Goal: Information Seeking & Learning: Find specific fact

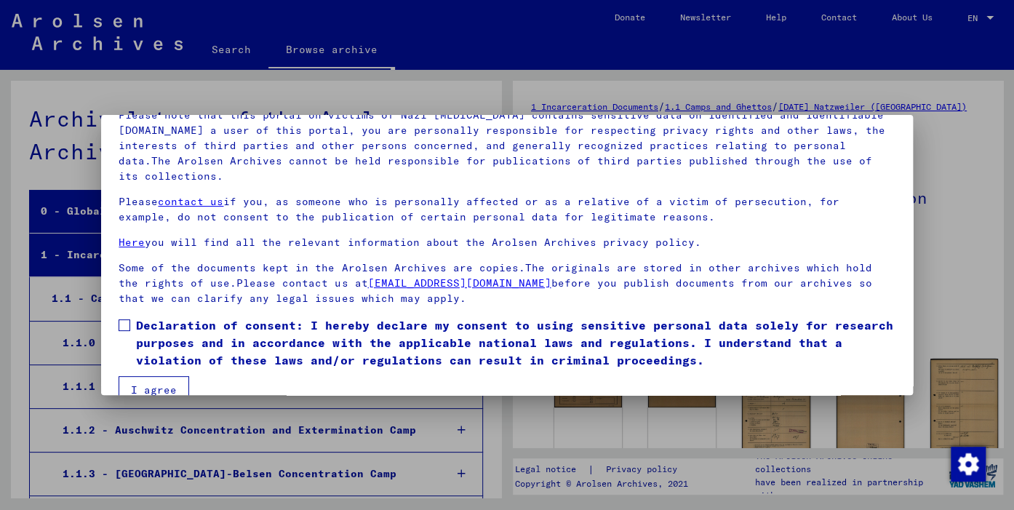
scroll to position [124, 0]
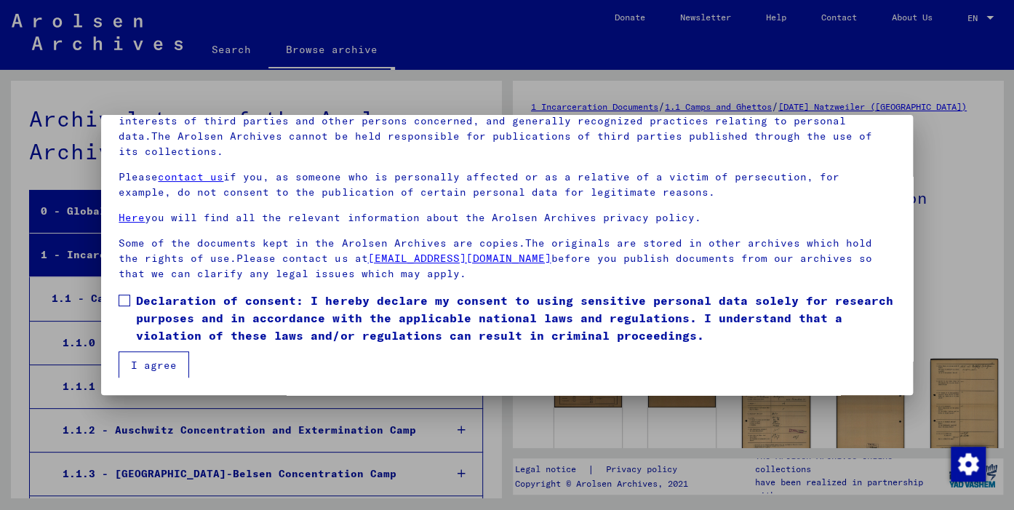
click at [124, 298] on span at bounding box center [125, 301] width 12 height 12
click at [155, 367] on button "I agree" at bounding box center [154, 365] width 71 height 28
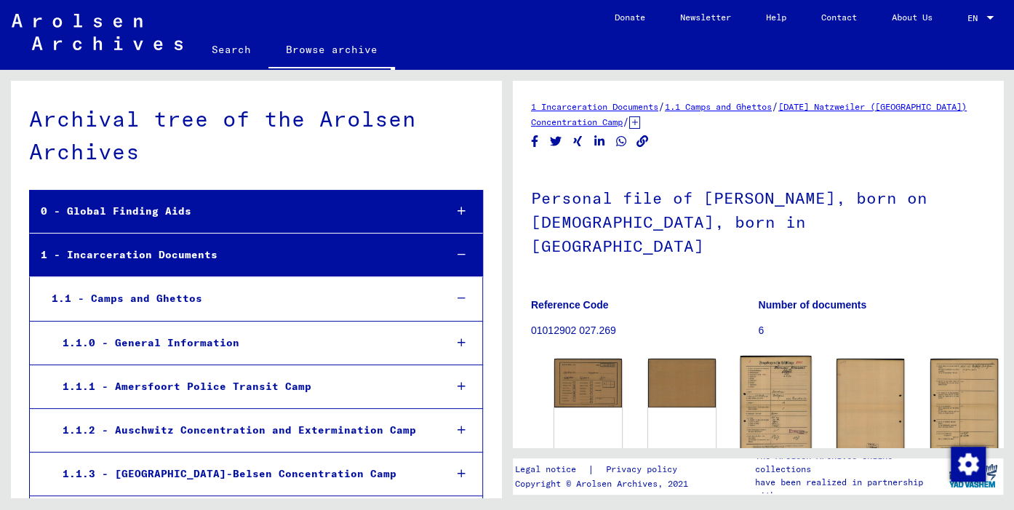
click at [741, 360] on img at bounding box center [776, 406] width 71 height 101
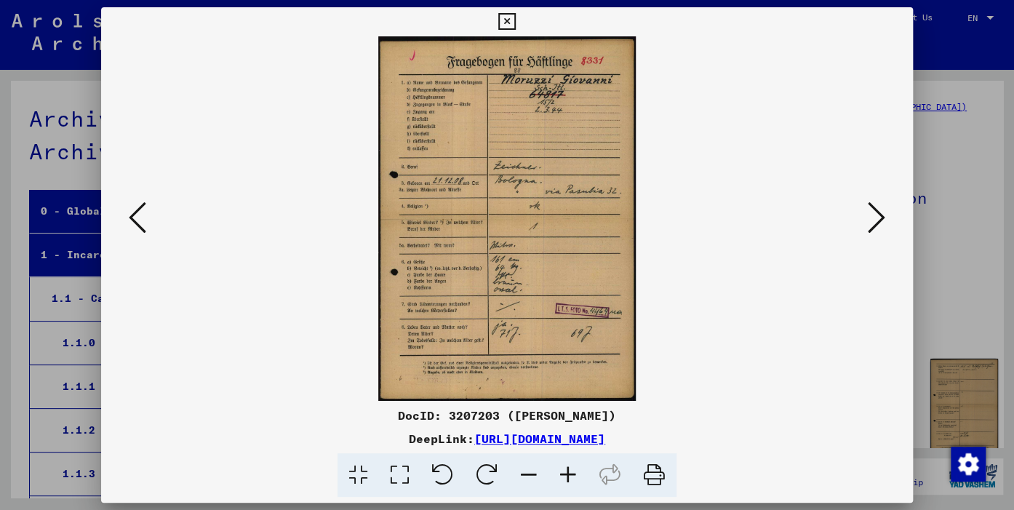
click at [880, 223] on icon at bounding box center [876, 217] width 17 height 35
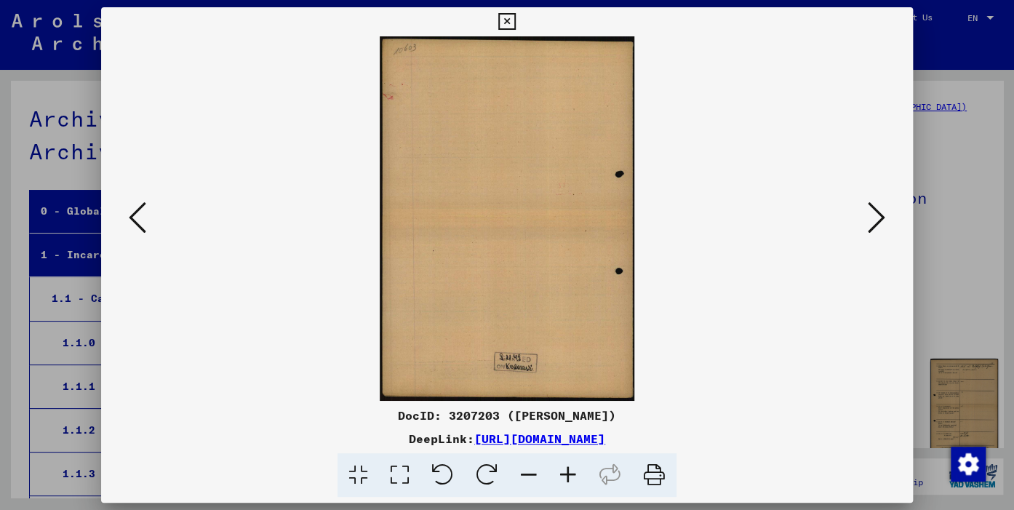
click at [880, 223] on icon at bounding box center [876, 217] width 17 height 35
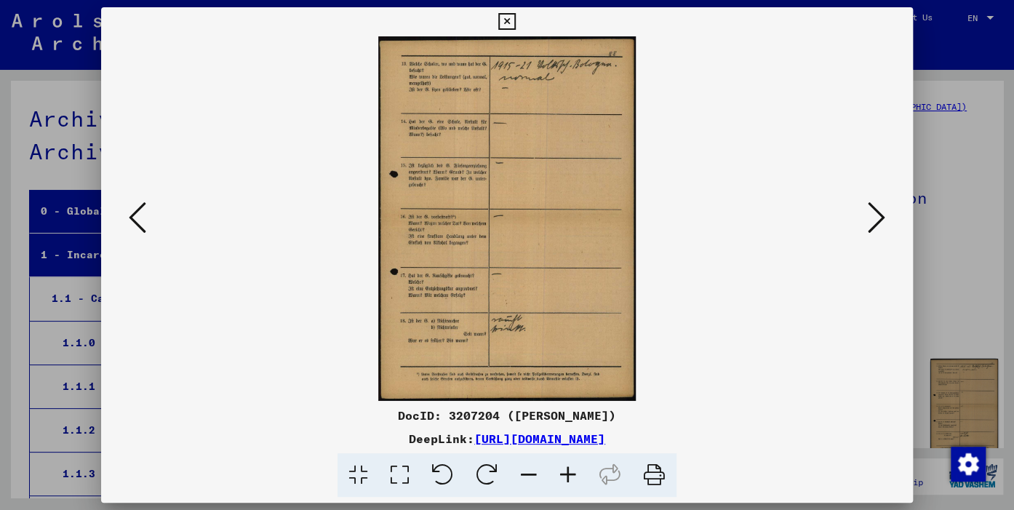
click at [880, 223] on icon at bounding box center [876, 217] width 17 height 35
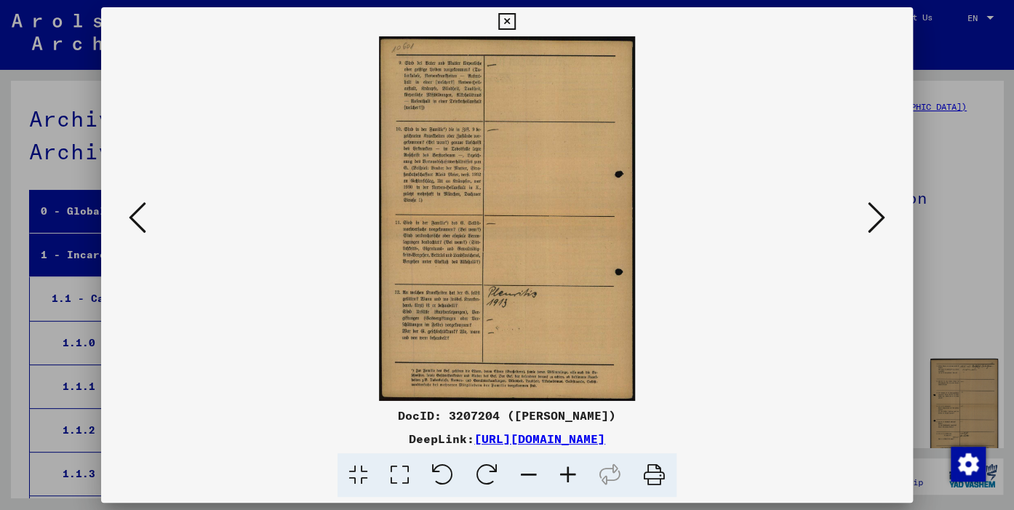
click at [880, 223] on icon at bounding box center [876, 217] width 17 height 35
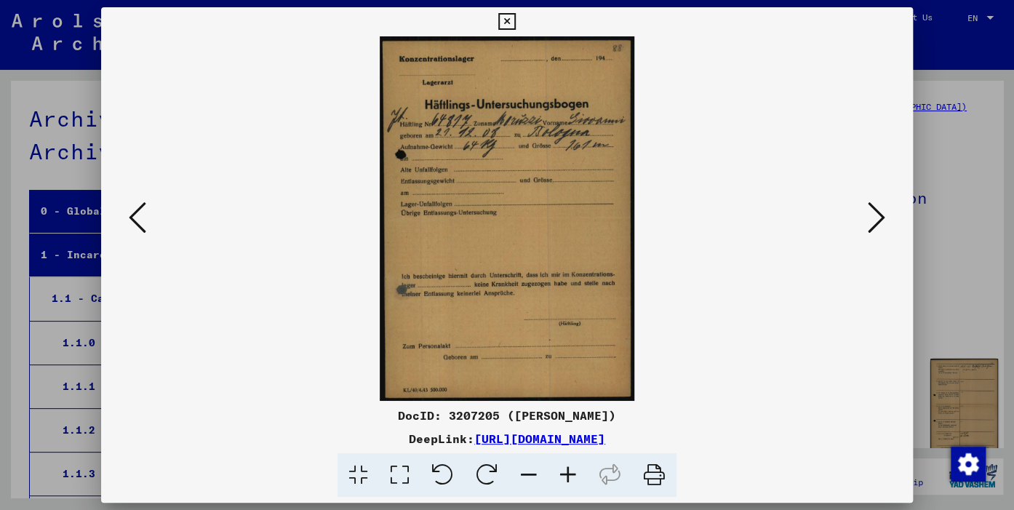
click at [880, 223] on icon at bounding box center [876, 217] width 17 height 35
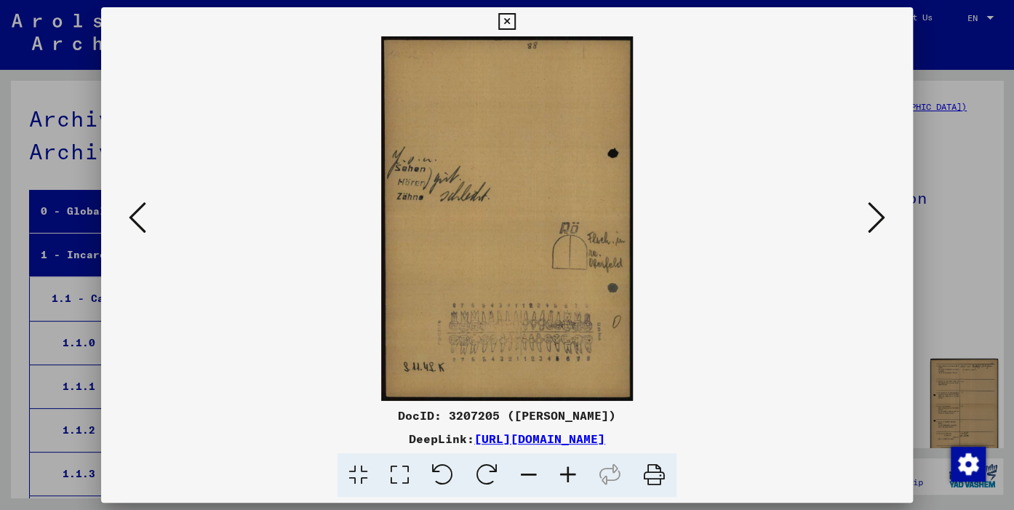
click at [880, 223] on icon at bounding box center [876, 217] width 17 height 35
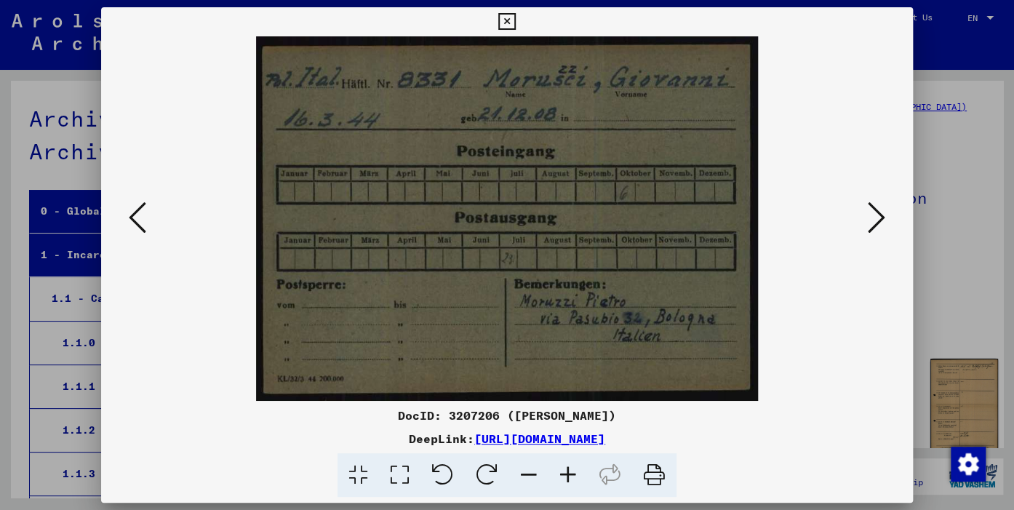
click at [877, 216] on icon at bounding box center [876, 217] width 17 height 35
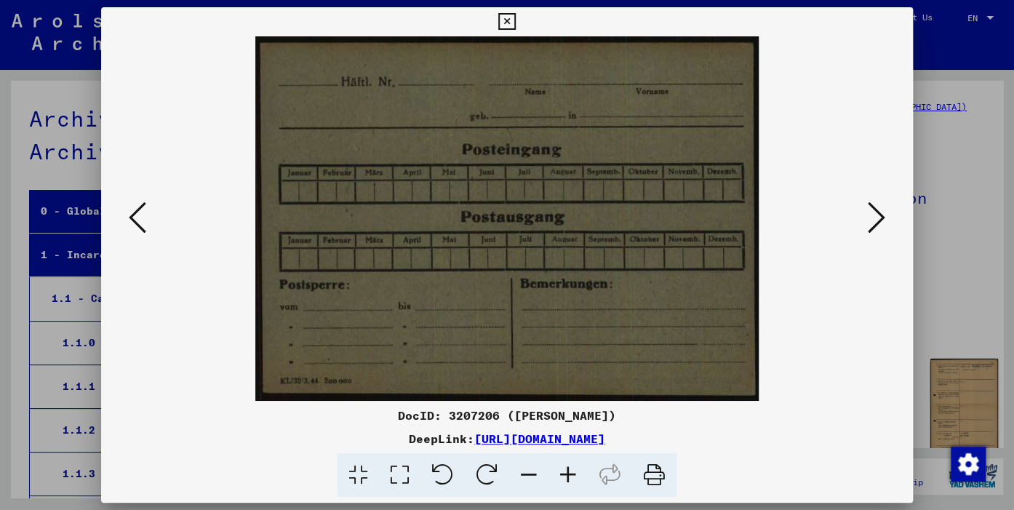
click at [877, 216] on icon at bounding box center [876, 217] width 17 height 35
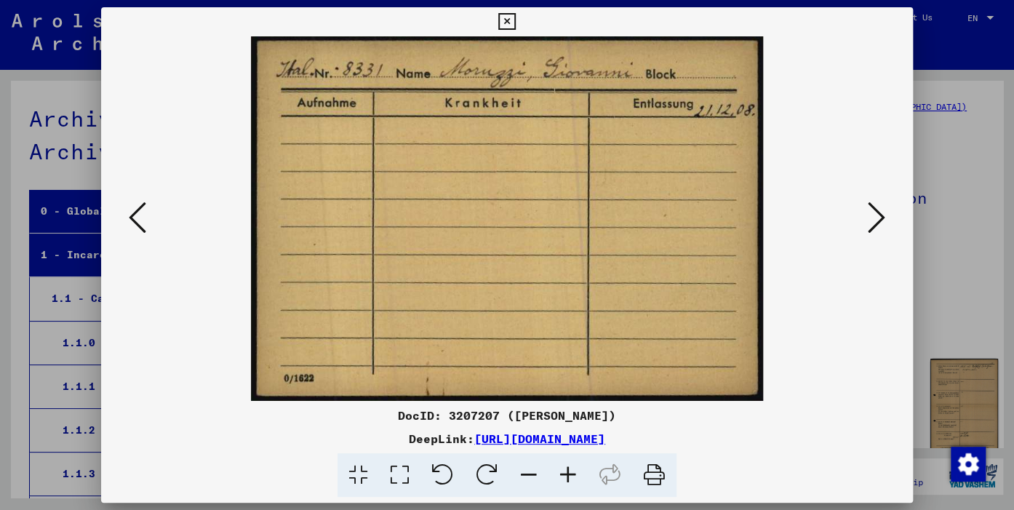
click at [877, 216] on icon at bounding box center [876, 217] width 17 height 35
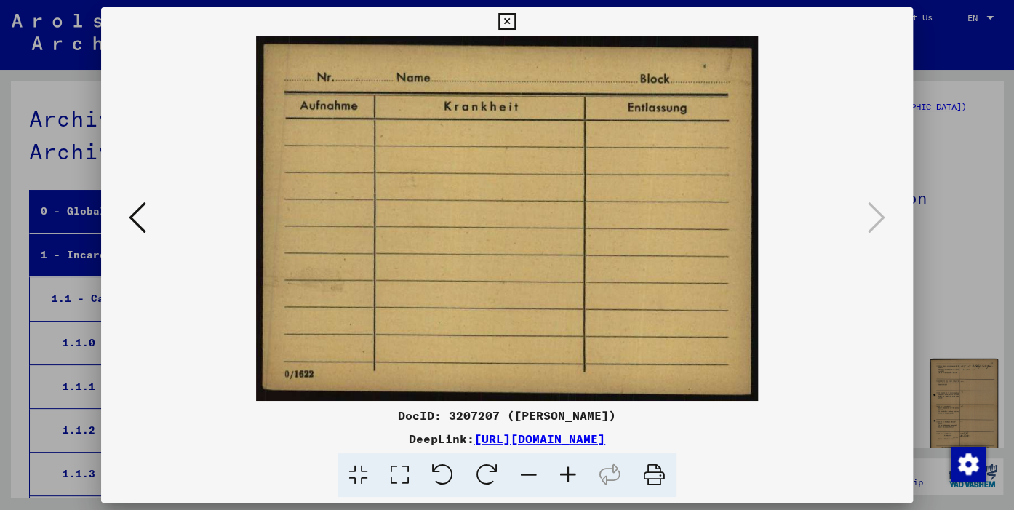
click at [515, 19] on icon at bounding box center [506, 21] width 17 height 17
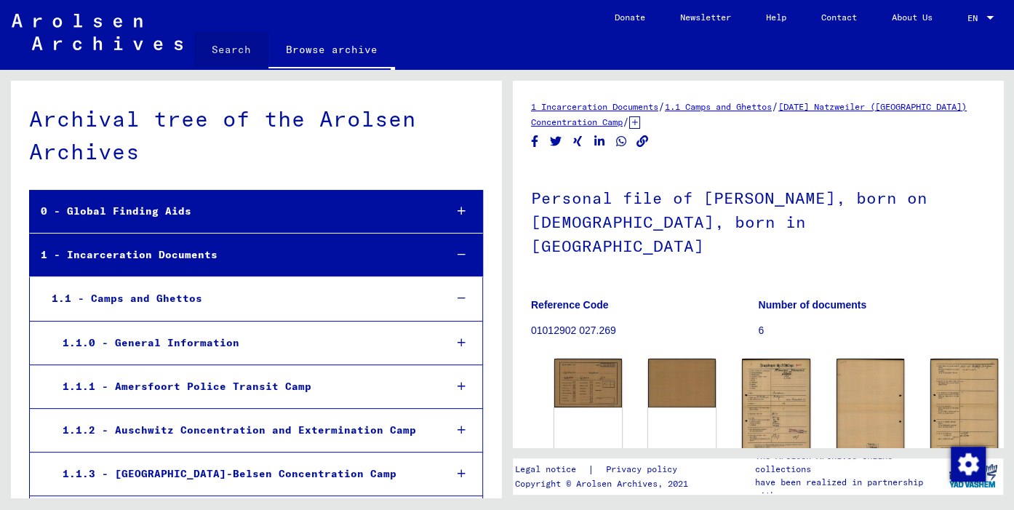
click at [250, 47] on link "Search" at bounding box center [231, 49] width 74 height 35
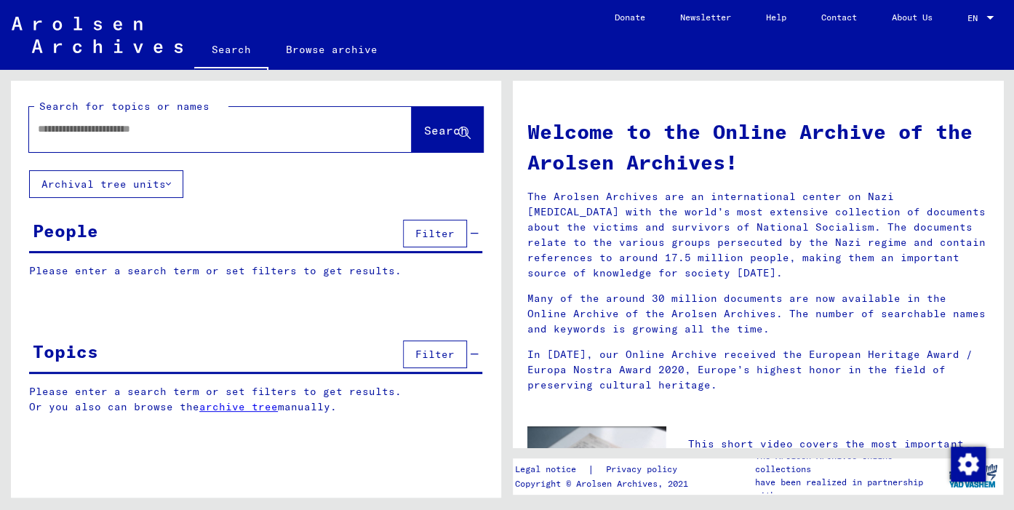
click at [226, 127] on input "text" at bounding box center [203, 129] width 330 height 15
type input "**********"
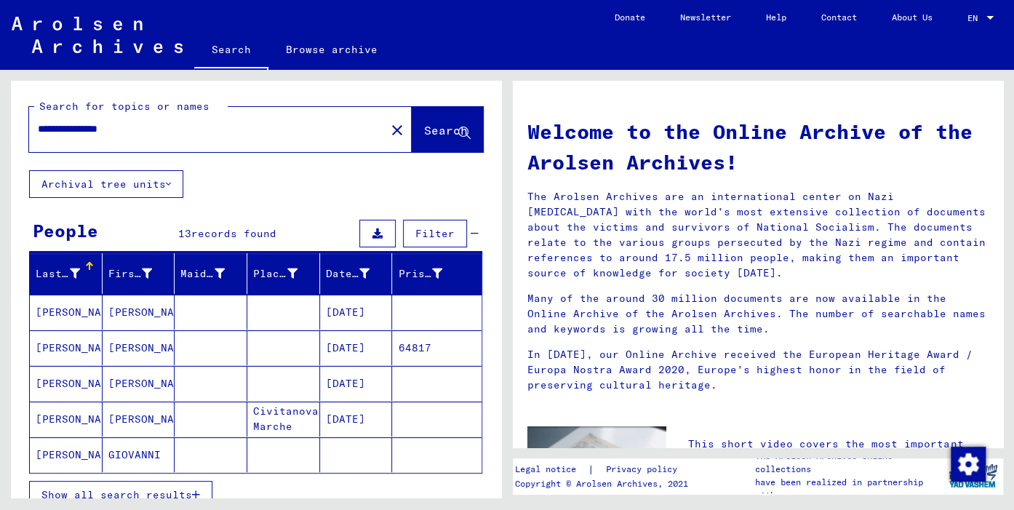
click at [147, 485] on button "Show all search results" at bounding box center [120, 495] width 183 height 28
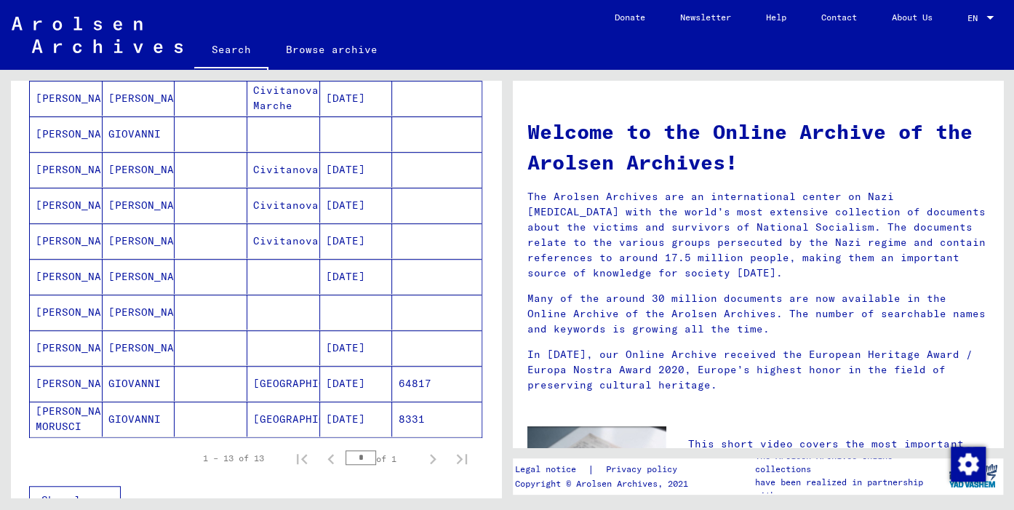
click at [96, 415] on mat-cell "[PERSON_NAME] MORUSCI" at bounding box center [66, 419] width 73 height 35
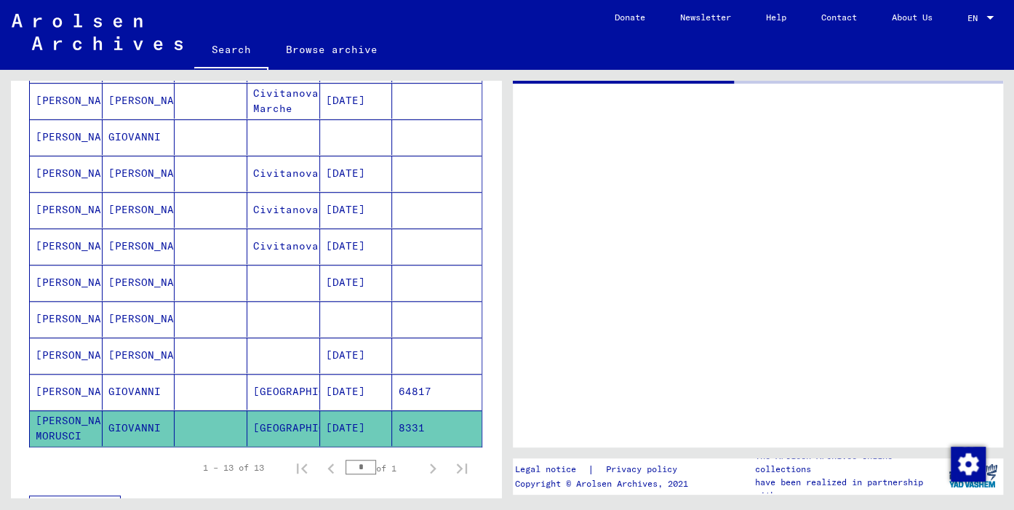
scroll to position [323, 0]
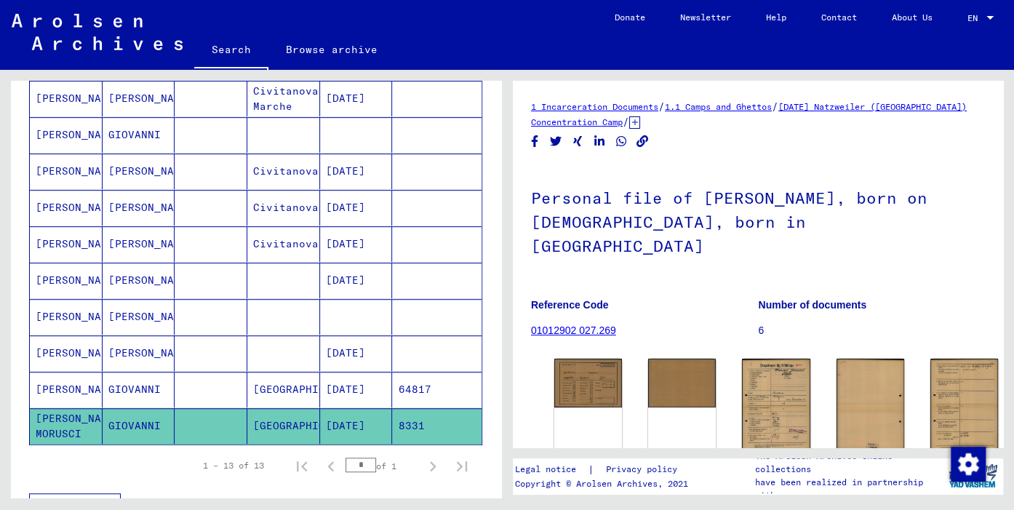
click at [84, 386] on mat-cell "[PERSON_NAME]" at bounding box center [66, 390] width 73 height 36
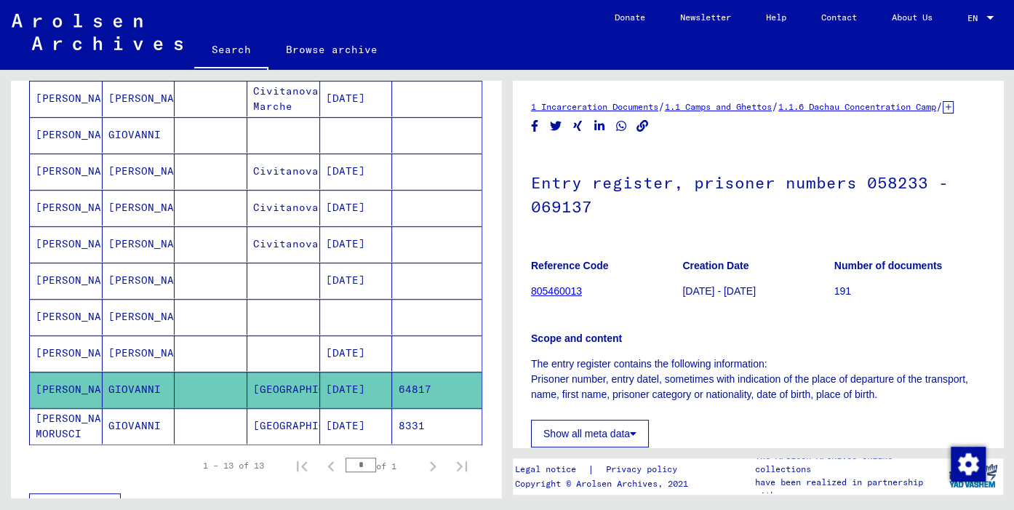
scroll to position [321, 0]
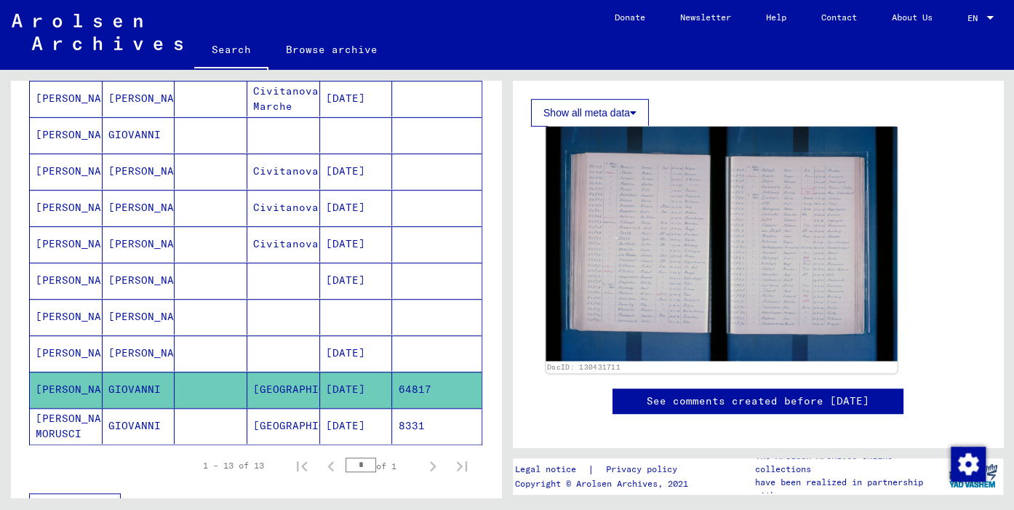
click at [634, 280] on img at bounding box center [721, 244] width 351 height 234
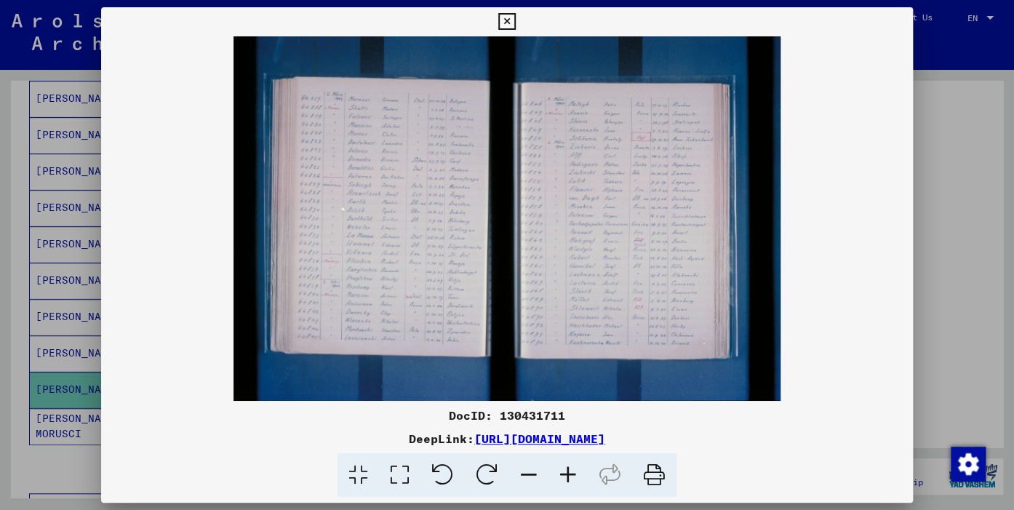
click at [560, 474] on icon at bounding box center [568, 475] width 39 height 44
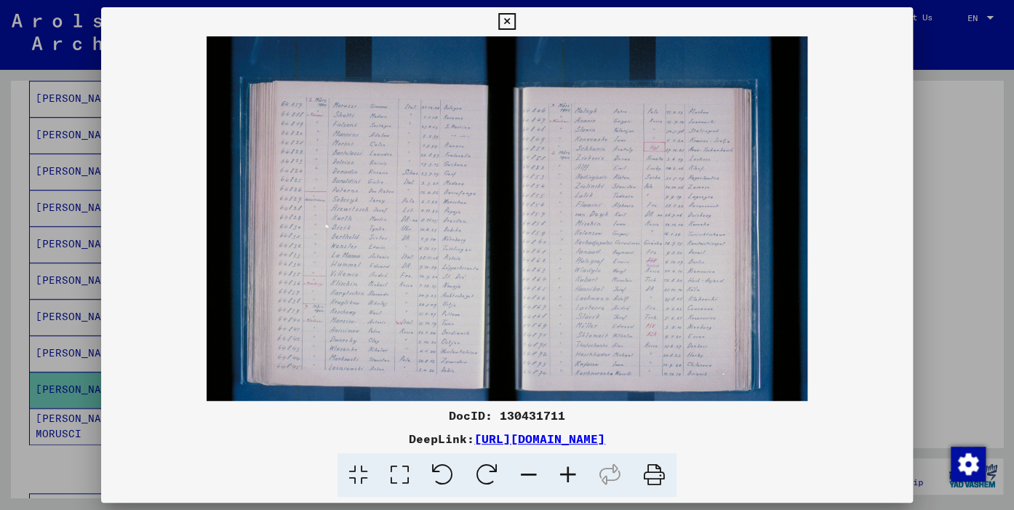
click at [560, 474] on icon at bounding box center [568, 475] width 39 height 44
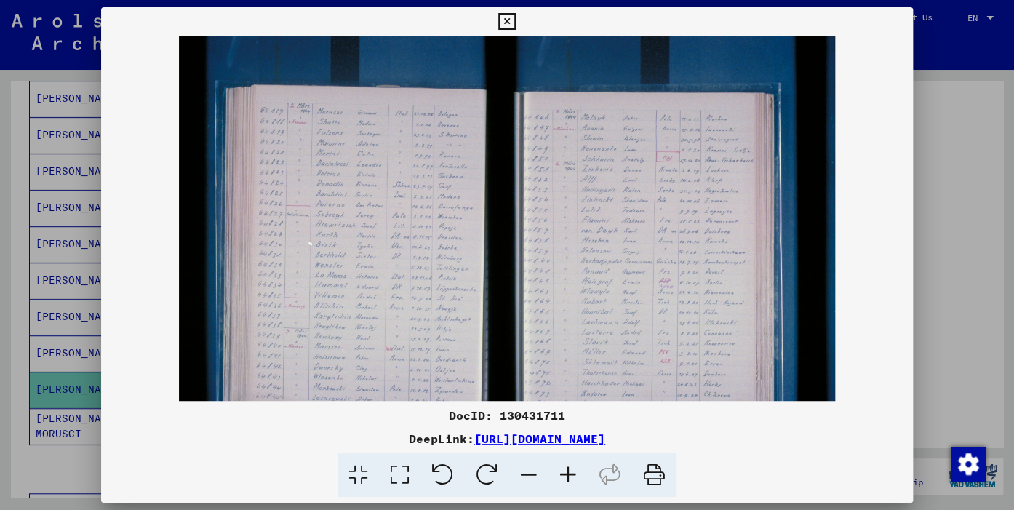
click at [560, 474] on icon at bounding box center [568, 475] width 39 height 44
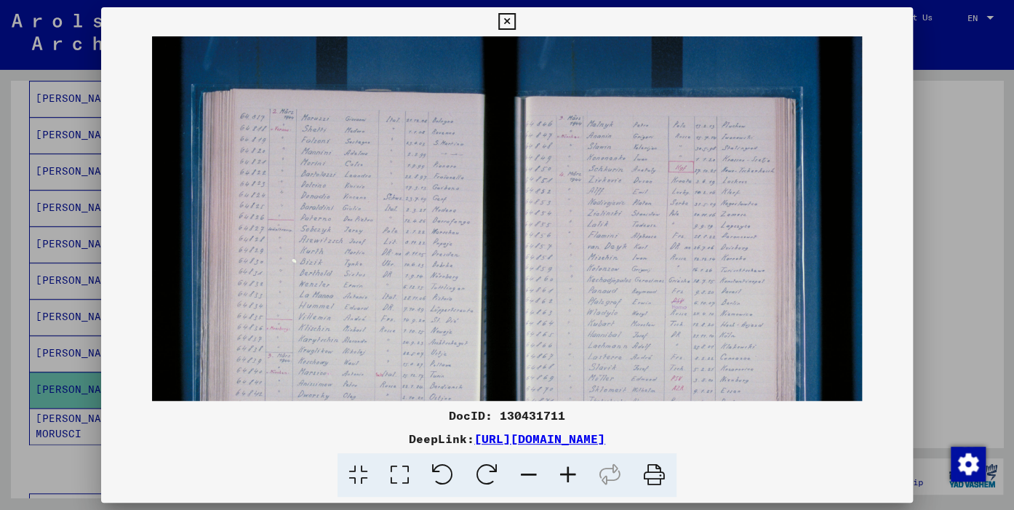
click at [560, 474] on icon at bounding box center [568, 475] width 39 height 44
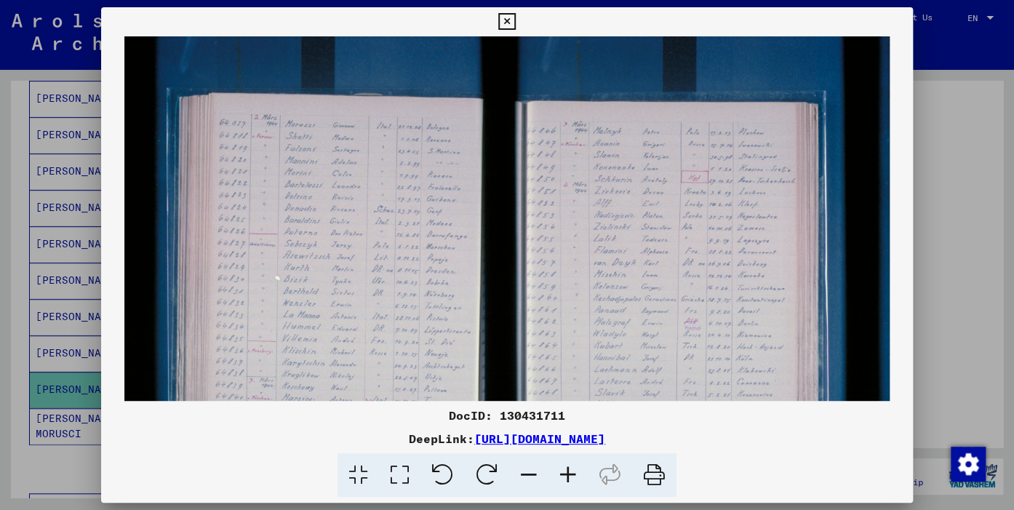
click at [560, 474] on icon at bounding box center [568, 475] width 39 height 44
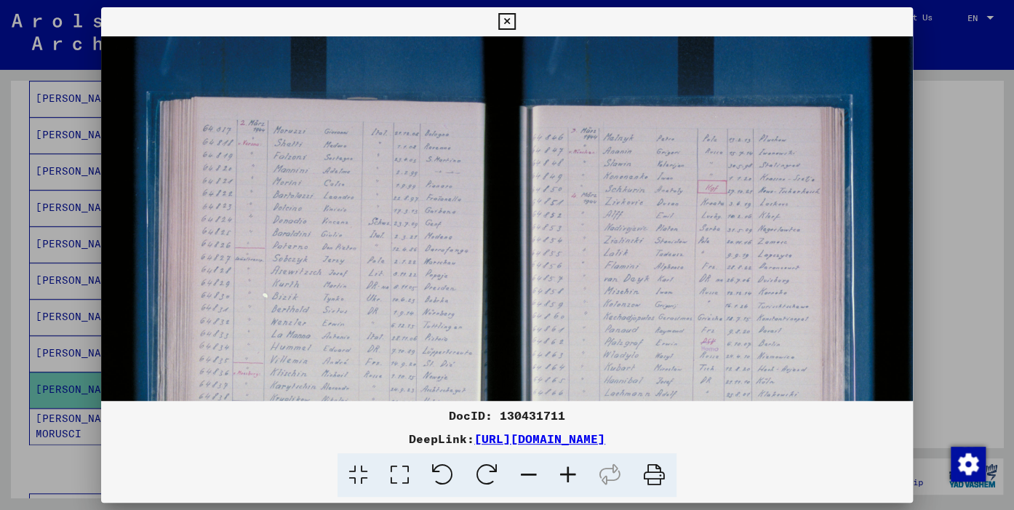
click at [560, 473] on icon at bounding box center [568, 475] width 39 height 44
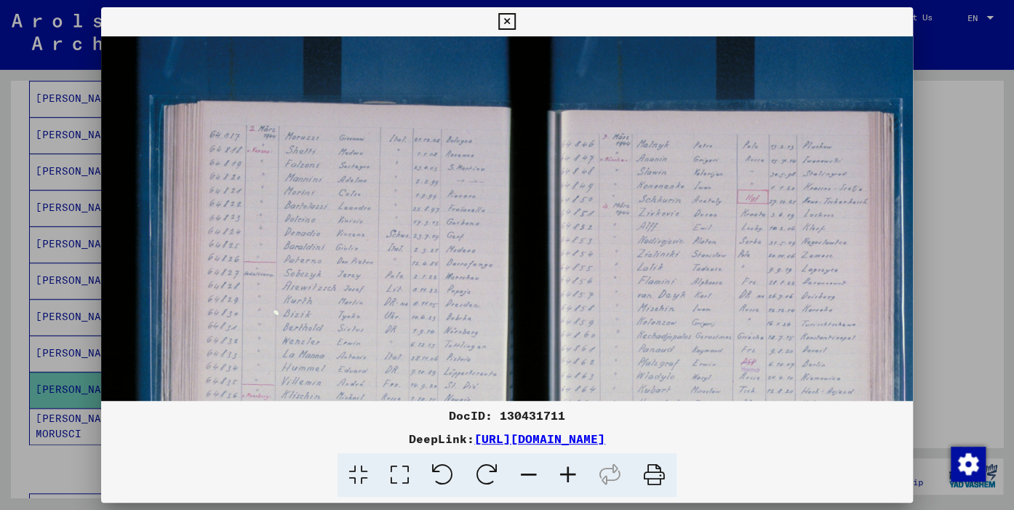
click at [559, 472] on icon at bounding box center [568, 475] width 39 height 44
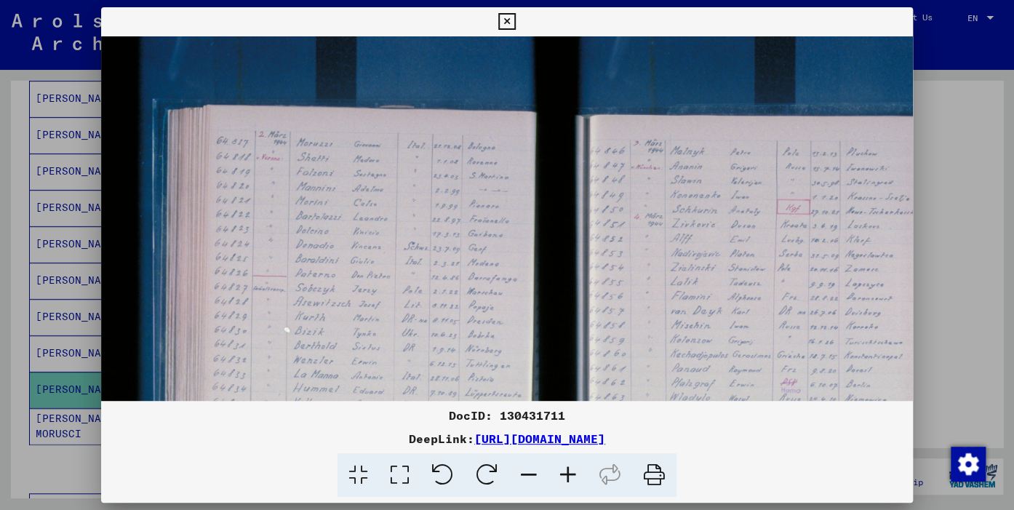
click at [559, 472] on icon at bounding box center [568, 475] width 39 height 44
click at [557, 471] on icon at bounding box center [568, 475] width 39 height 44
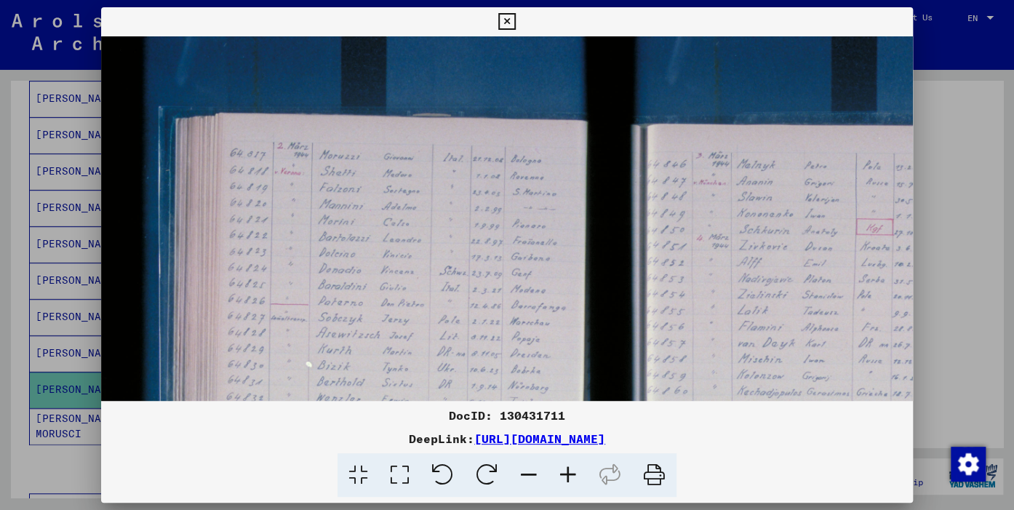
click at [557, 470] on icon at bounding box center [568, 475] width 39 height 44
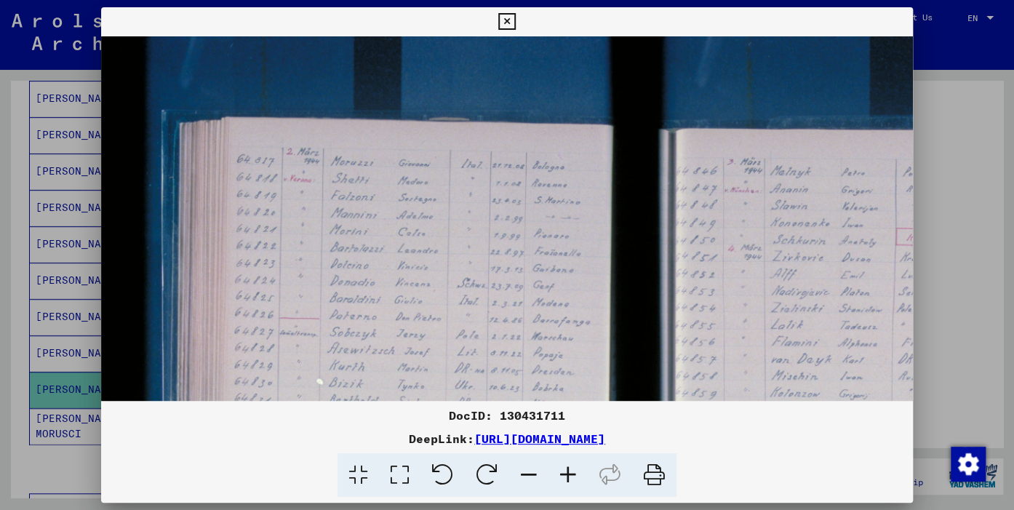
click at [557, 470] on icon at bounding box center [568, 475] width 39 height 44
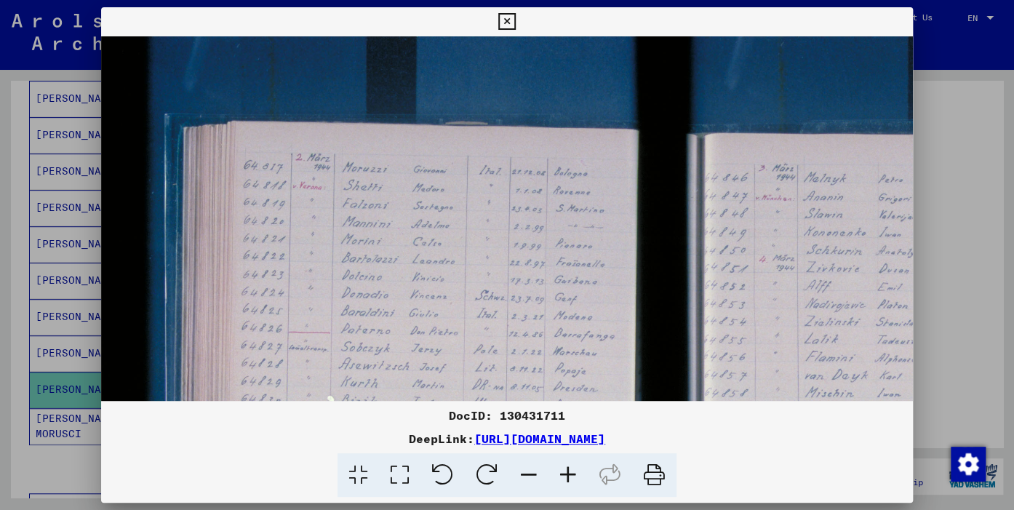
click at [556, 469] on icon at bounding box center [568, 475] width 39 height 44
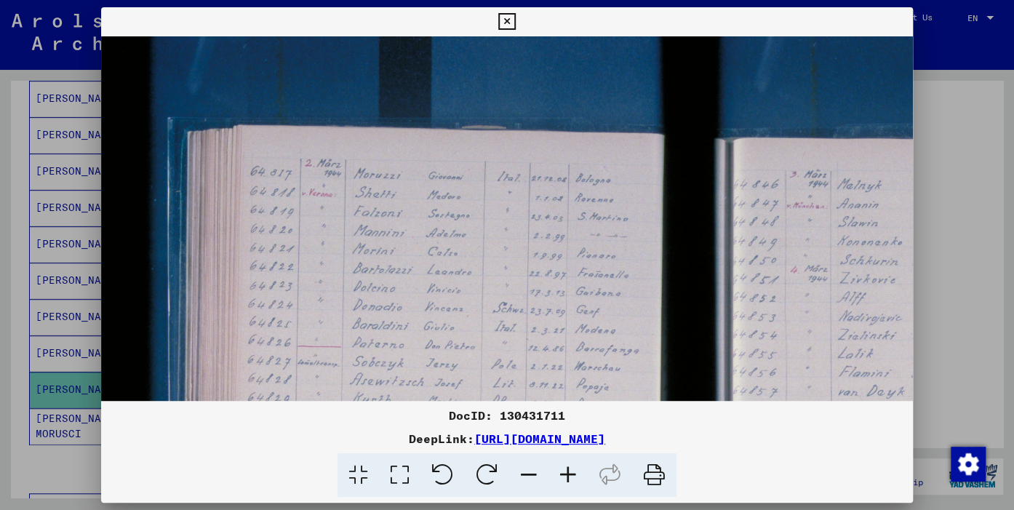
click at [556, 468] on icon at bounding box center [568, 475] width 39 height 44
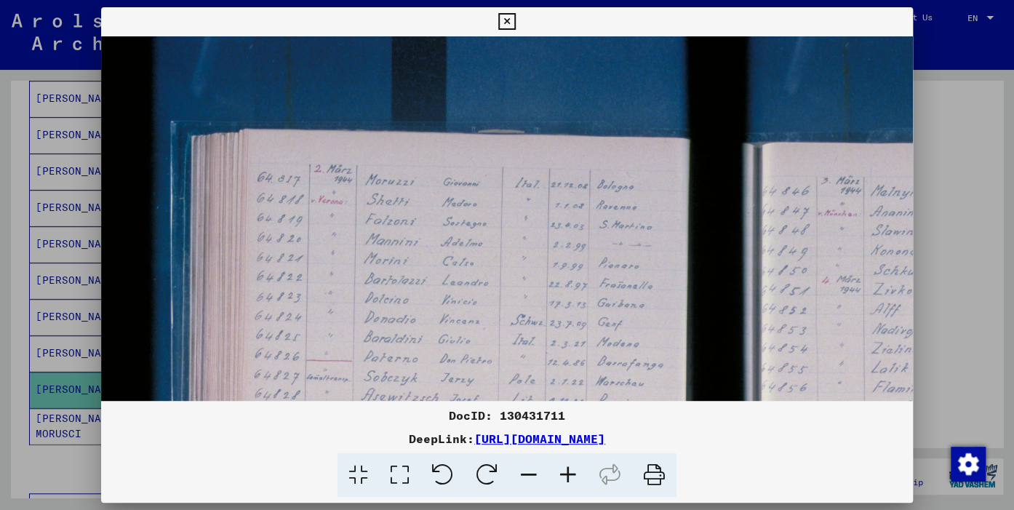
click at [556, 467] on icon at bounding box center [568, 475] width 39 height 44
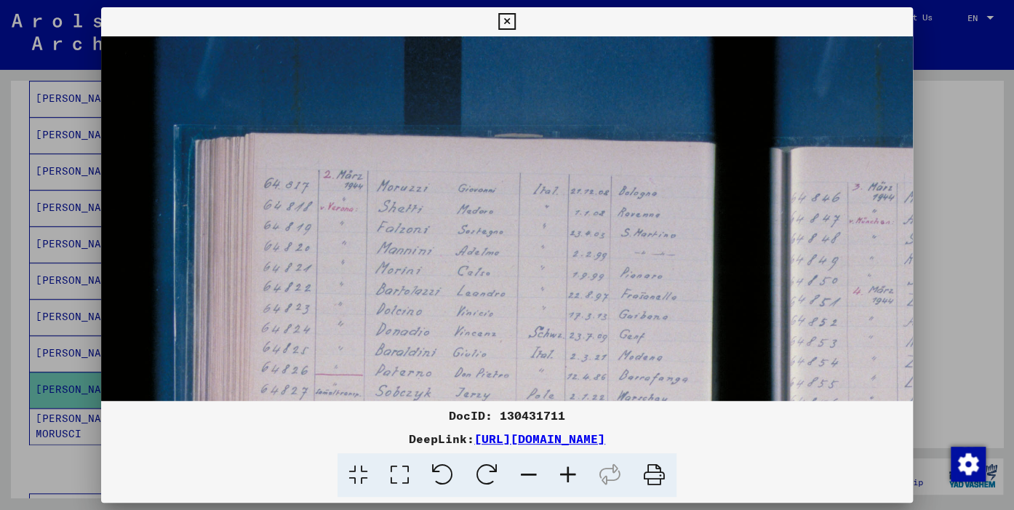
scroll to position [30, 7]
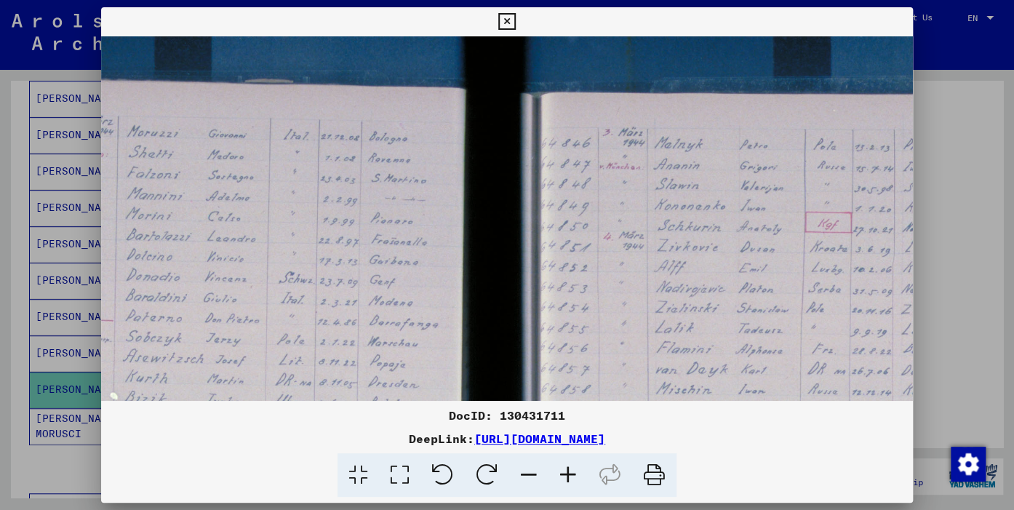
drag, startPoint x: 589, startPoint y: 322, endPoint x: 415, endPoint y: 229, distance: 197.3
click at [316, 259] on img at bounding box center [507, 419] width 1311 height 874
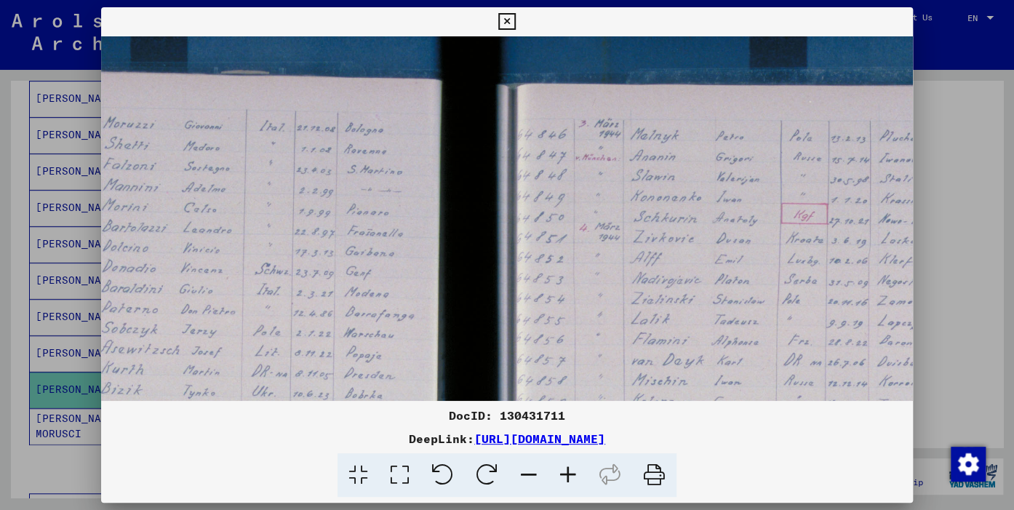
drag, startPoint x: 896, startPoint y: 17, endPoint x: 502, endPoint y: 84, distance: 399.2
click at [515, 17] on icon at bounding box center [506, 21] width 17 height 17
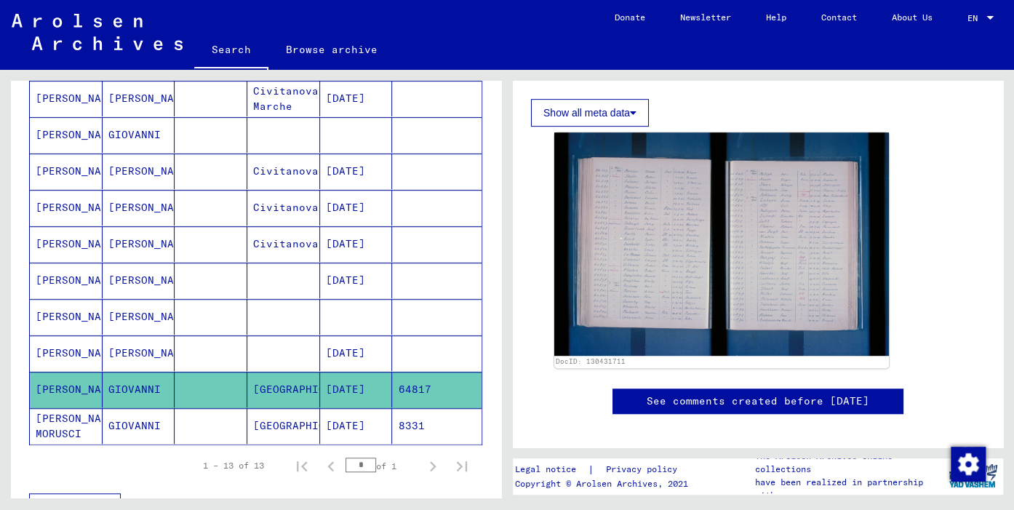
click at [74, 315] on mat-cell "[PERSON_NAME]" at bounding box center [66, 317] width 73 height 36
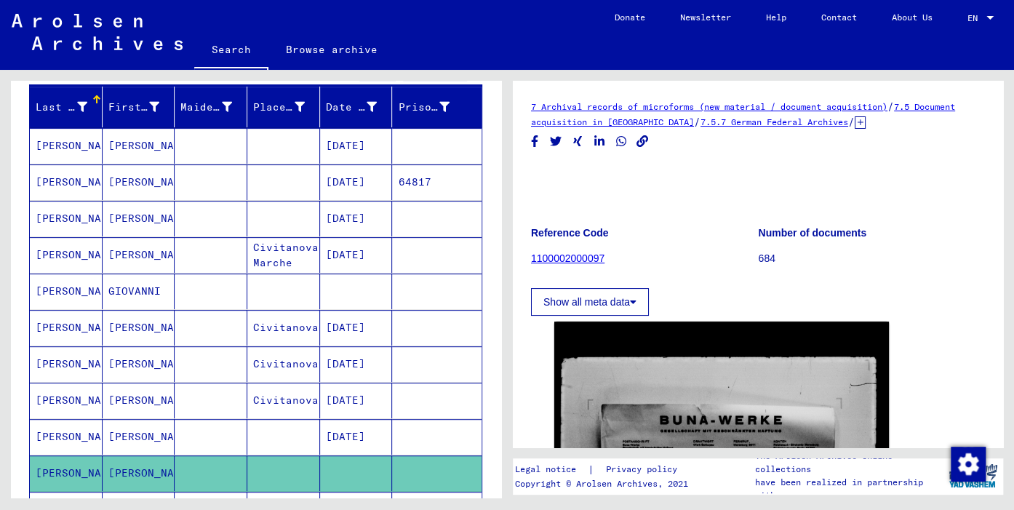
scroll to position [1, 0]
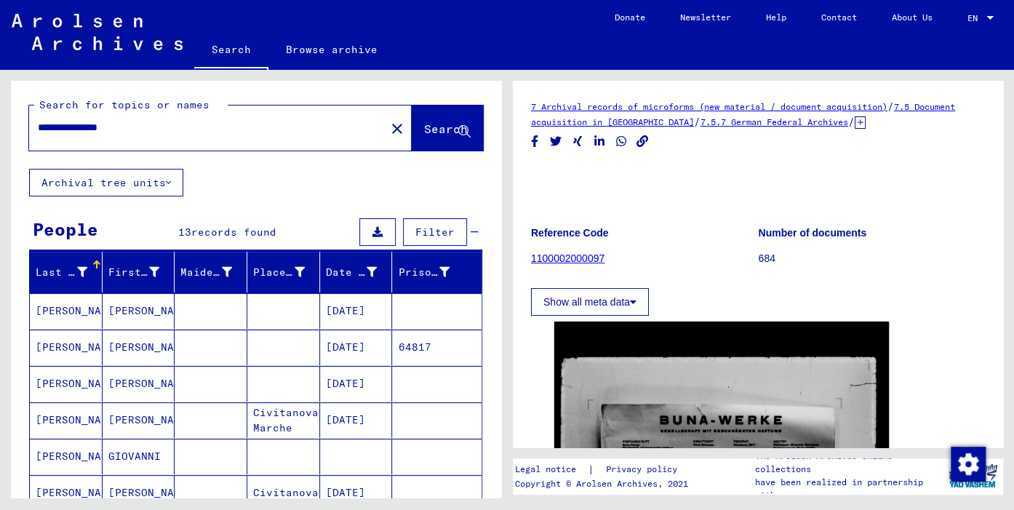
click at [60, 349] on mat-cell "[PERSON_NAME]" at bounding box center [66, 348] width 73 height 36
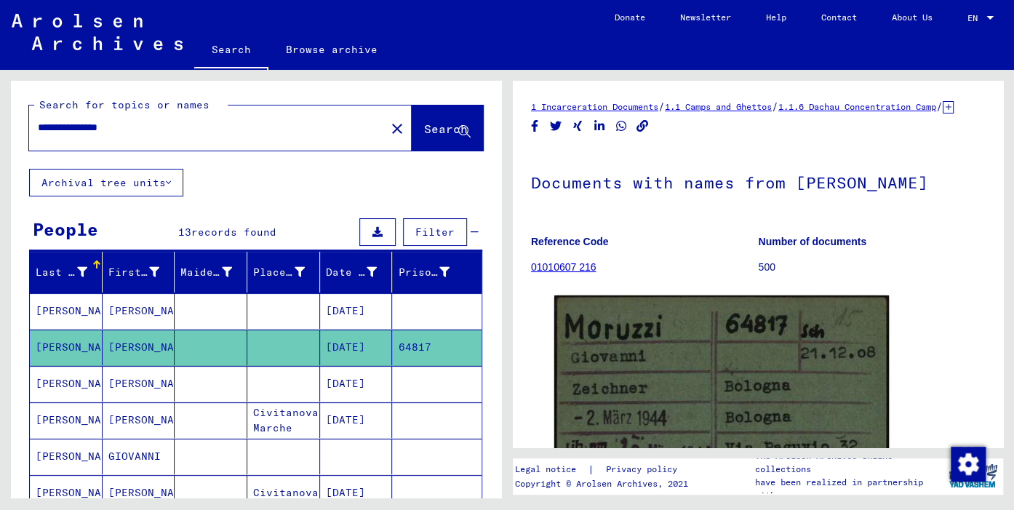
click at [943, 114] on icon at bounding box center [948, 107] width 11 height 12
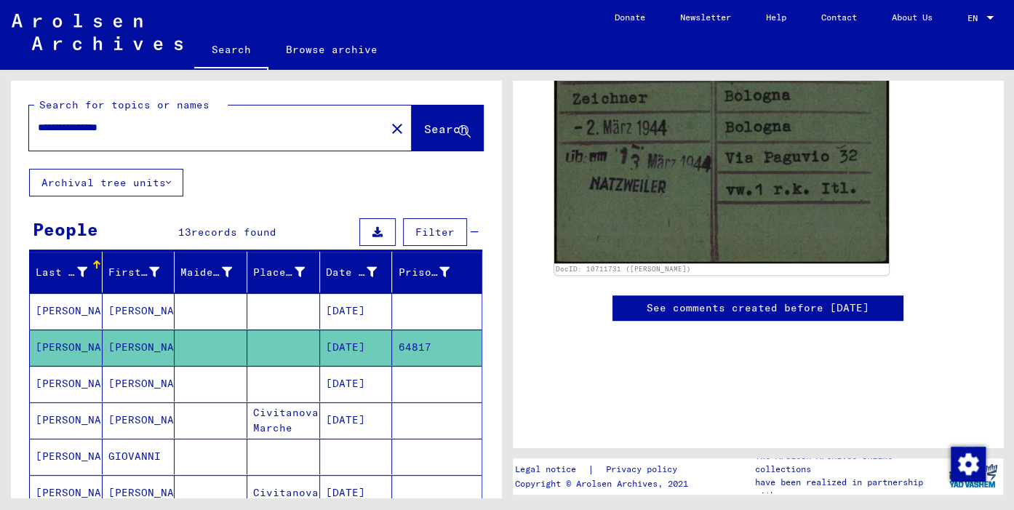
scroll to position [323, 0]
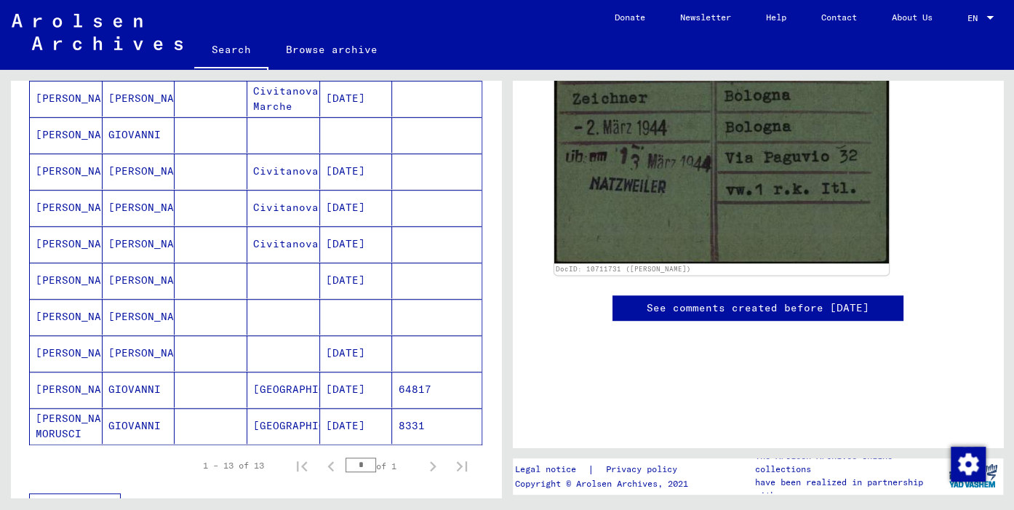
click at [68, 138] on mat-cell "[PERSON_NAME]" at bounding box center [66, 135] width 73 height 36
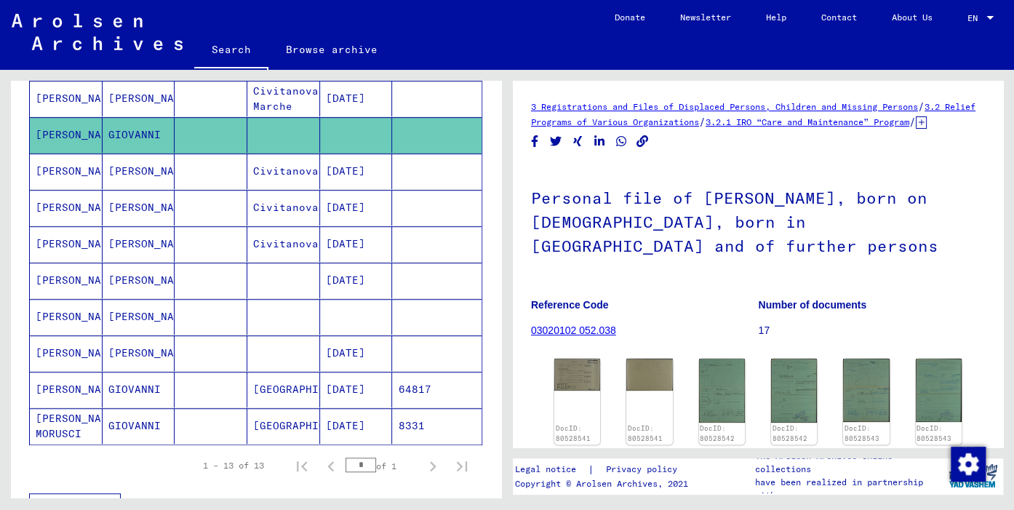
scroll to position [623, 0]
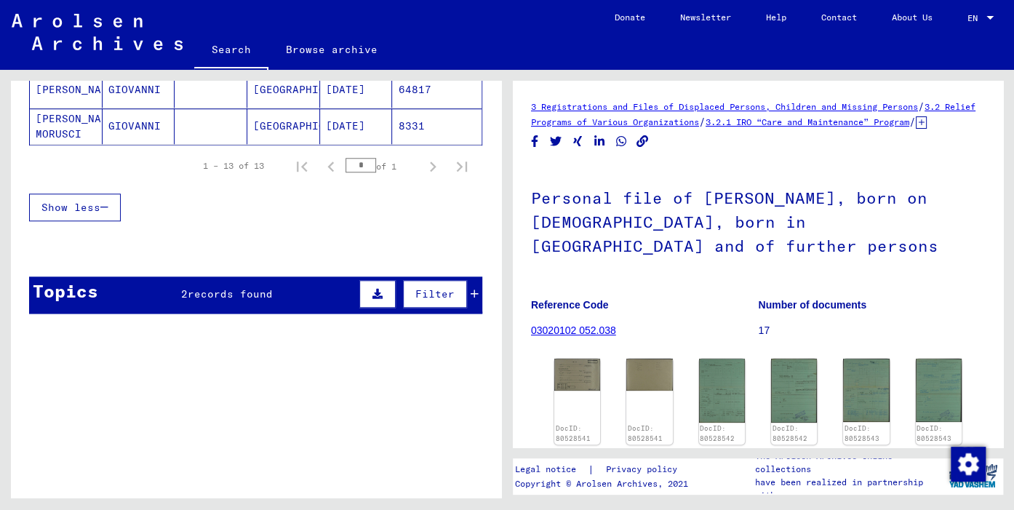
click at [161, 295] on div "Topics 2 records found Filter" at bounding box center [255, 295] width 453 height 37
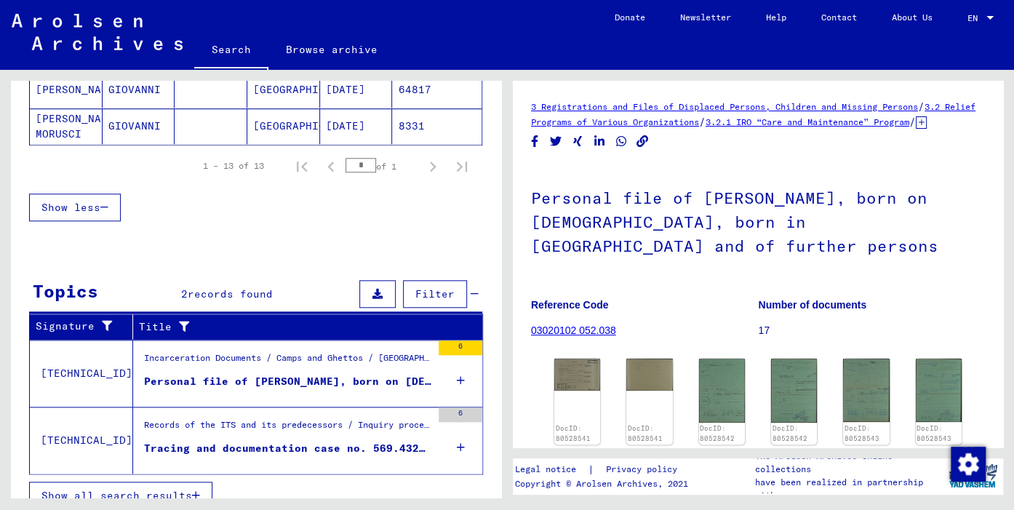
click at [252, 374] on div "Personal file of [PERSON_NAME], born on [DEMOGRAPHIC_DATA], born in [GEOGRAPHIC…" at bounding box center [287, 381] width 287 height 15
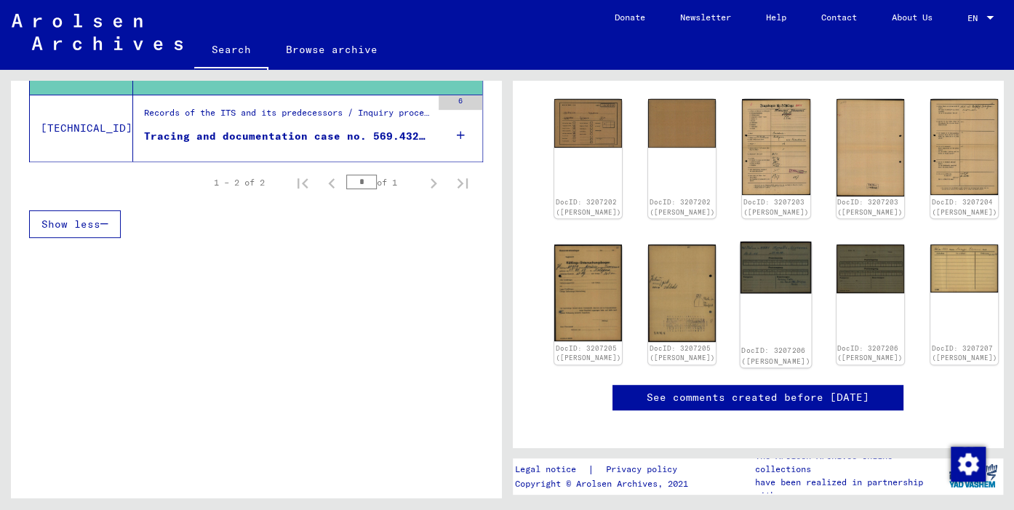
scroll to position [166, 0]
